Goal: Find contact information: Find contact information

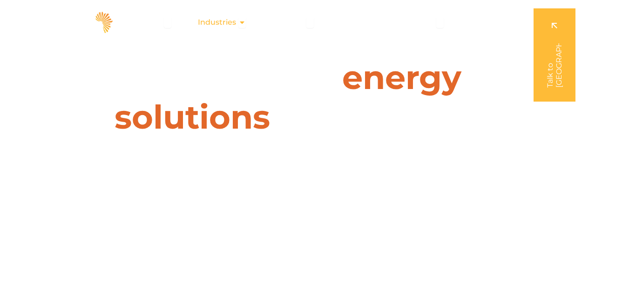
click at [243, 21] on icon "Menu" at bounding box center [241, 22] width 7 height 7
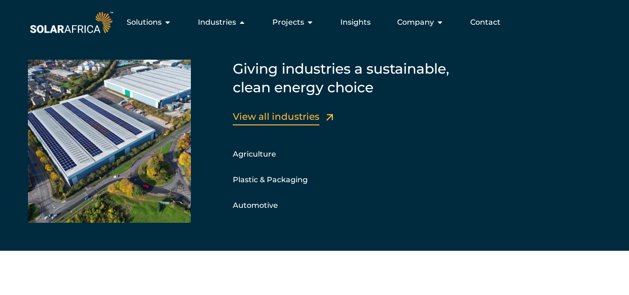
click at [268, 120] on link "View all industries" at bounding box center [276, 116] width 87 height 11
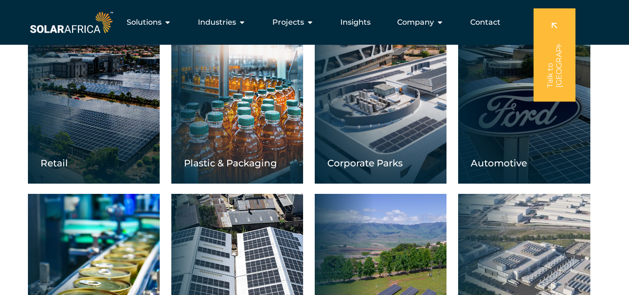
scroll to position [466, 0]
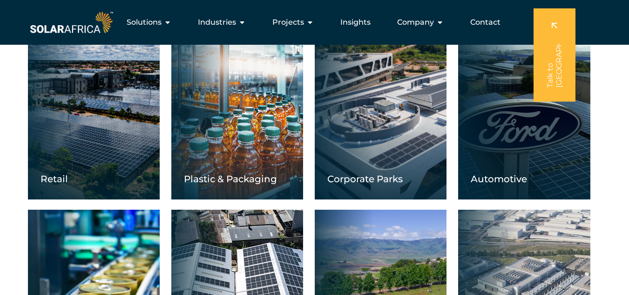
click at [98, 152] on div "Retail" at bounding box center [94, 106] width 132 height 186
click at [74, 155] on div "Retail" at bounding box center [94, 106] width 132 height 186
click at [102, 133] on div "Retail" at bounding box center [94, 106] width 132 height 186
click at [115, 108] on div "Retail" at bounding box center [94, 106] width 132 height 186
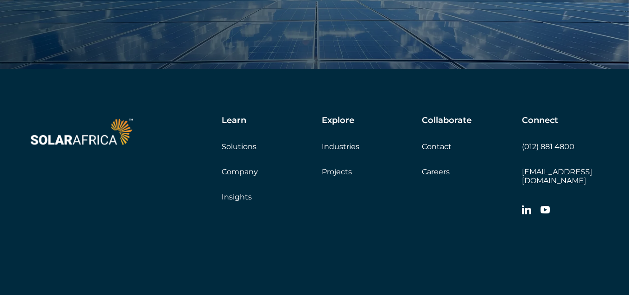
scroll to position [1146, 0]
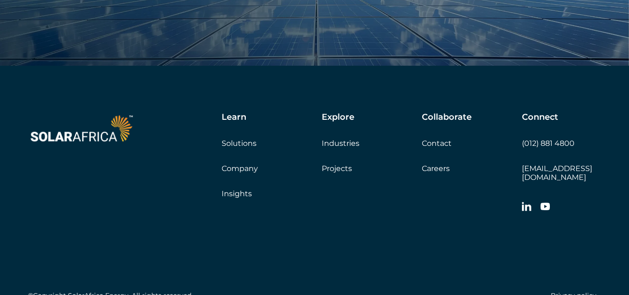
click at [443, 141] on link "Contact" at bounding box center [437, 143] width 30 height 9
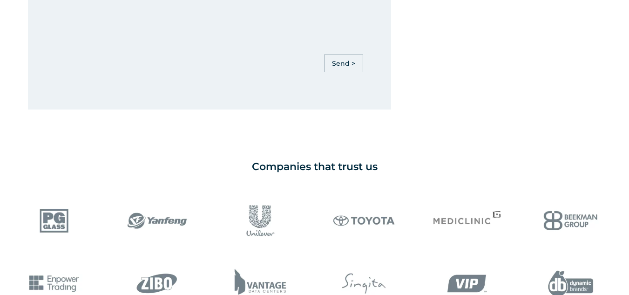
scroll to position [730, 0]
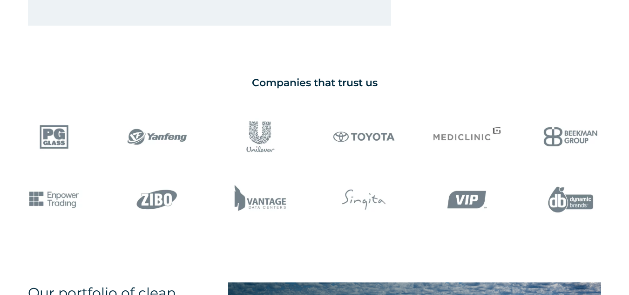
click at [629, 135] on html "Skip to content SolarAfrica | Energy solutions for businesses Solutions Close S…" at bounding box center [314, 201] width 629 height 1862
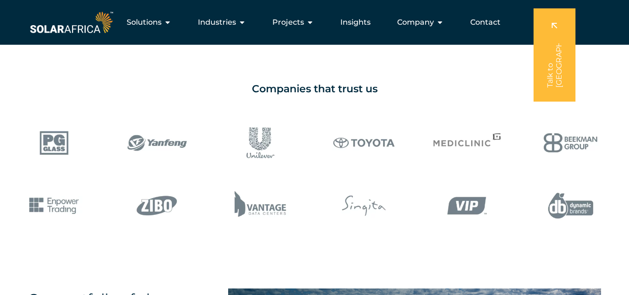
scroll to position [720, 0]
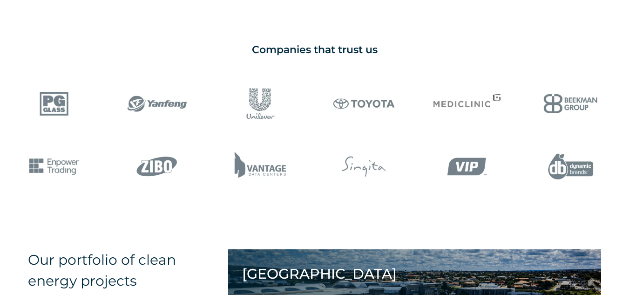
scroll to position [763, 0]
